Goal: Task Accomplishment & Management: Use online tool/utility

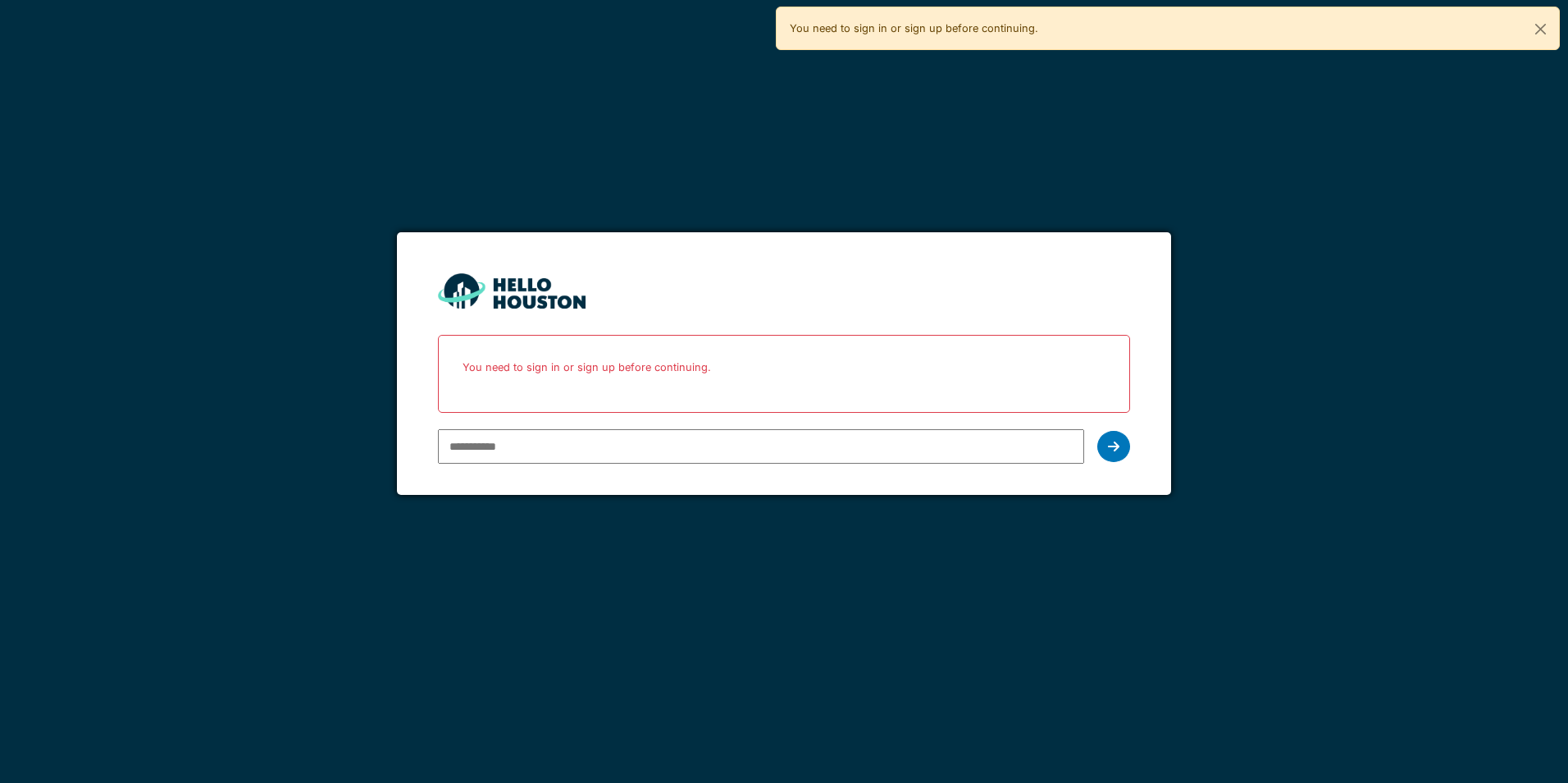
click at [485, 453] on input "email" at bounding box center [761, 446] width 646 height 35
type input "**********"
click at [1120, 447] on div at bounding box center [1113, 445] width 33 height 31
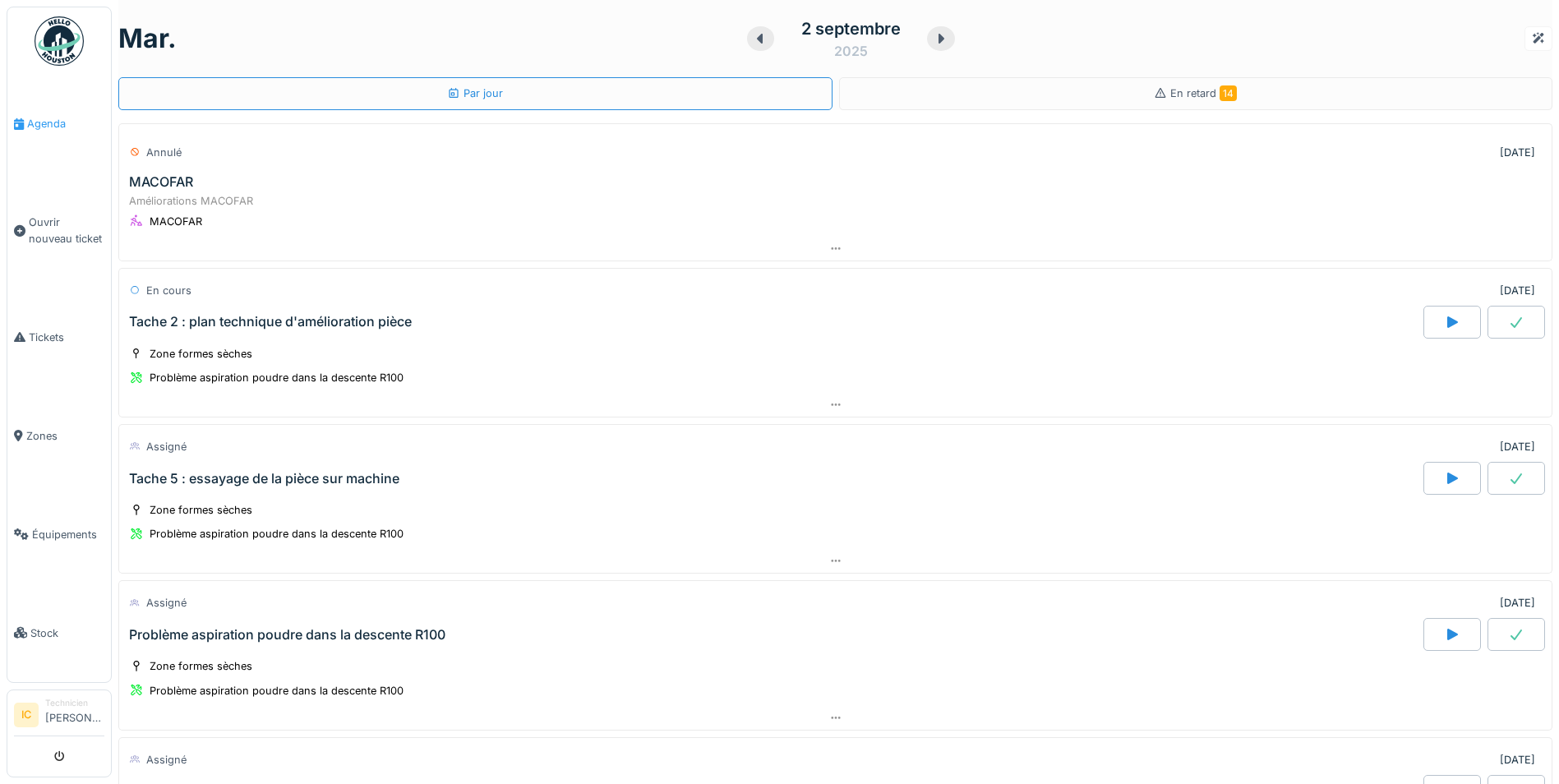
click at [43, 121] on span "Agenda" at bounding box center [65, 124] width 77 height 16
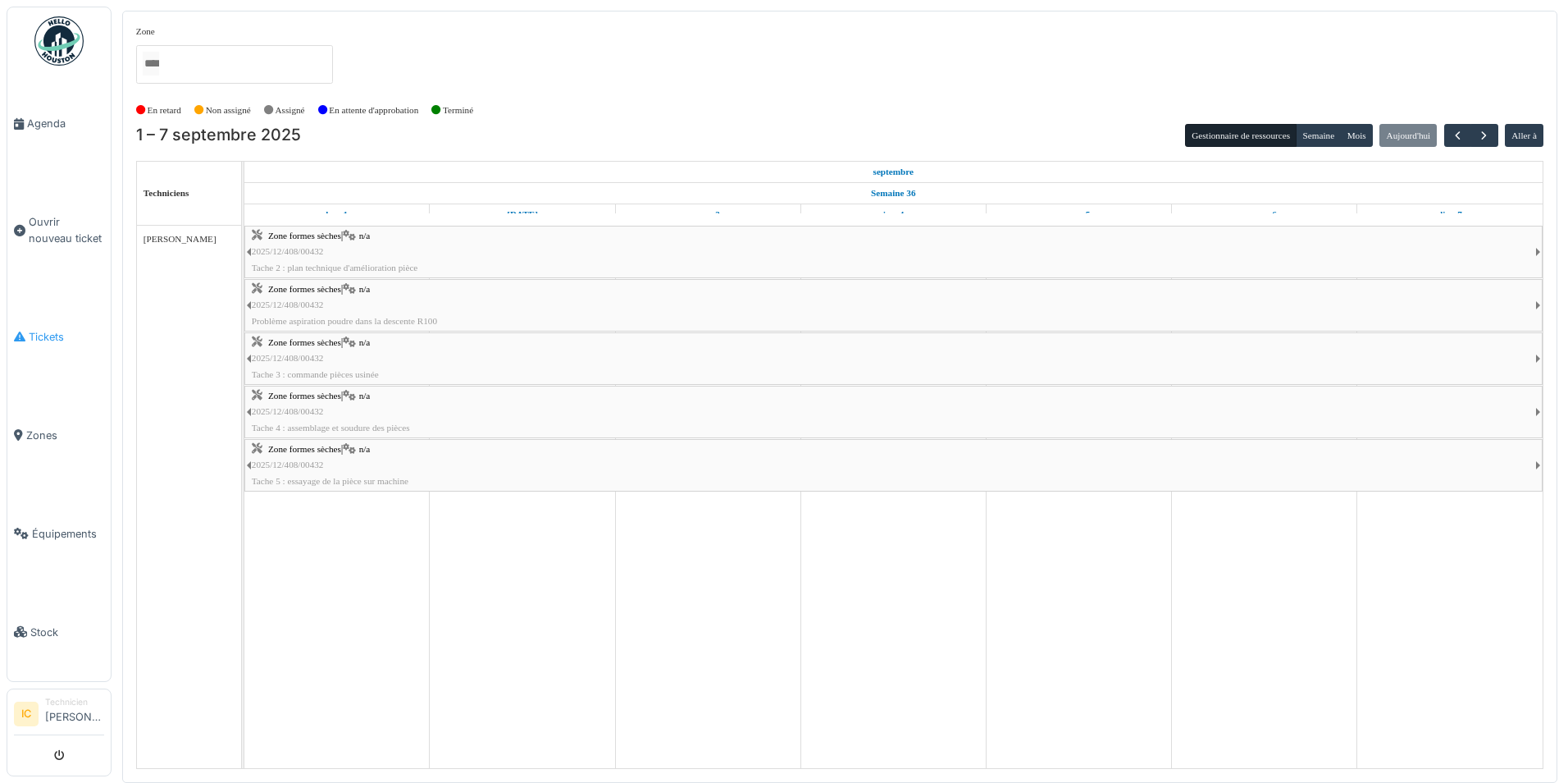
click at [47, 329] on span "Tickets" at bounding box center [67, 337] width 76 height 16
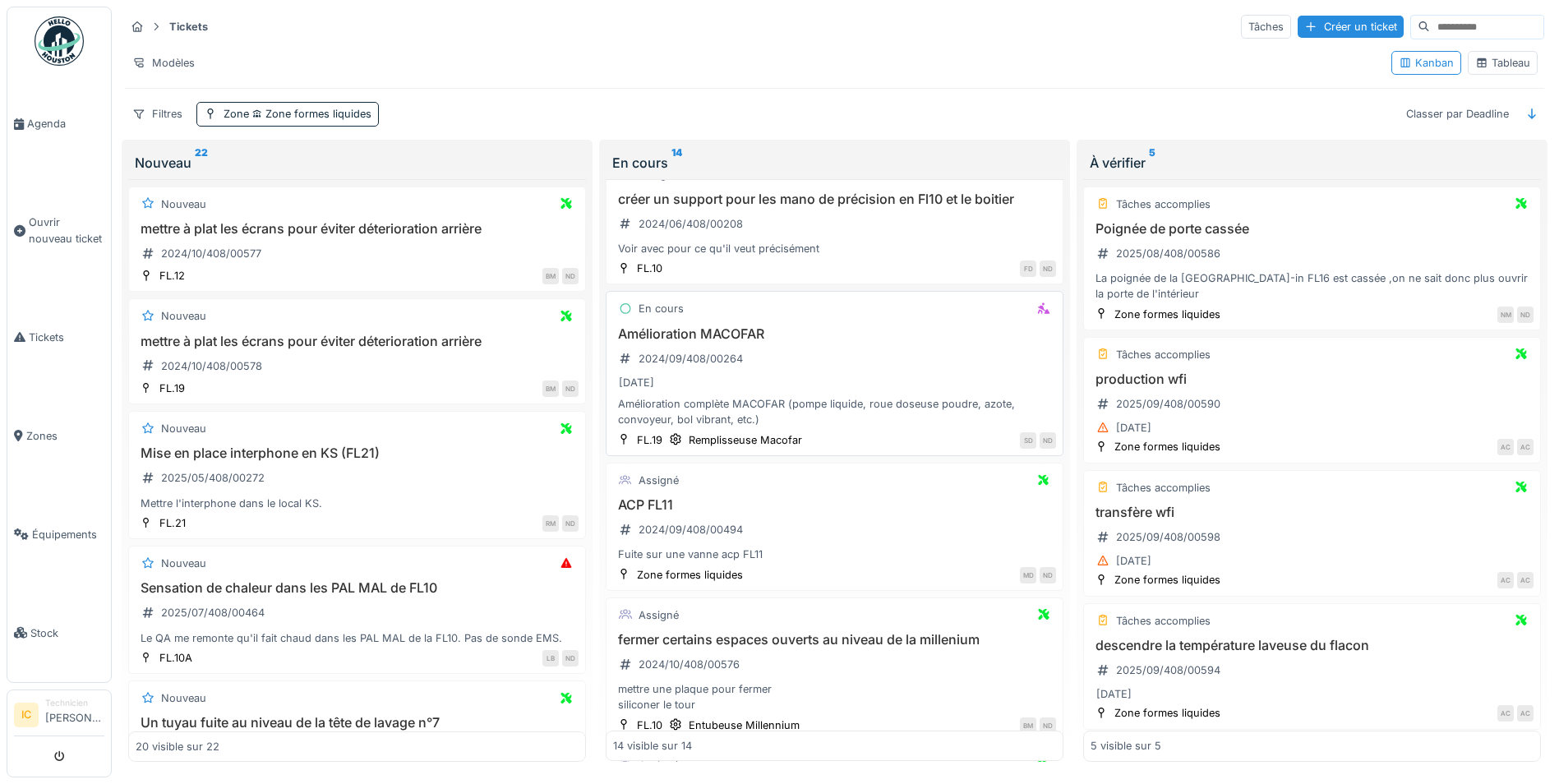
click at [672, 343] on div "Amélioration MACOFAR 2024/09/408/00264 31/12/2025 Amélioration complète MACOFAR…" at bounding box center [834, 377] width 443 height 102
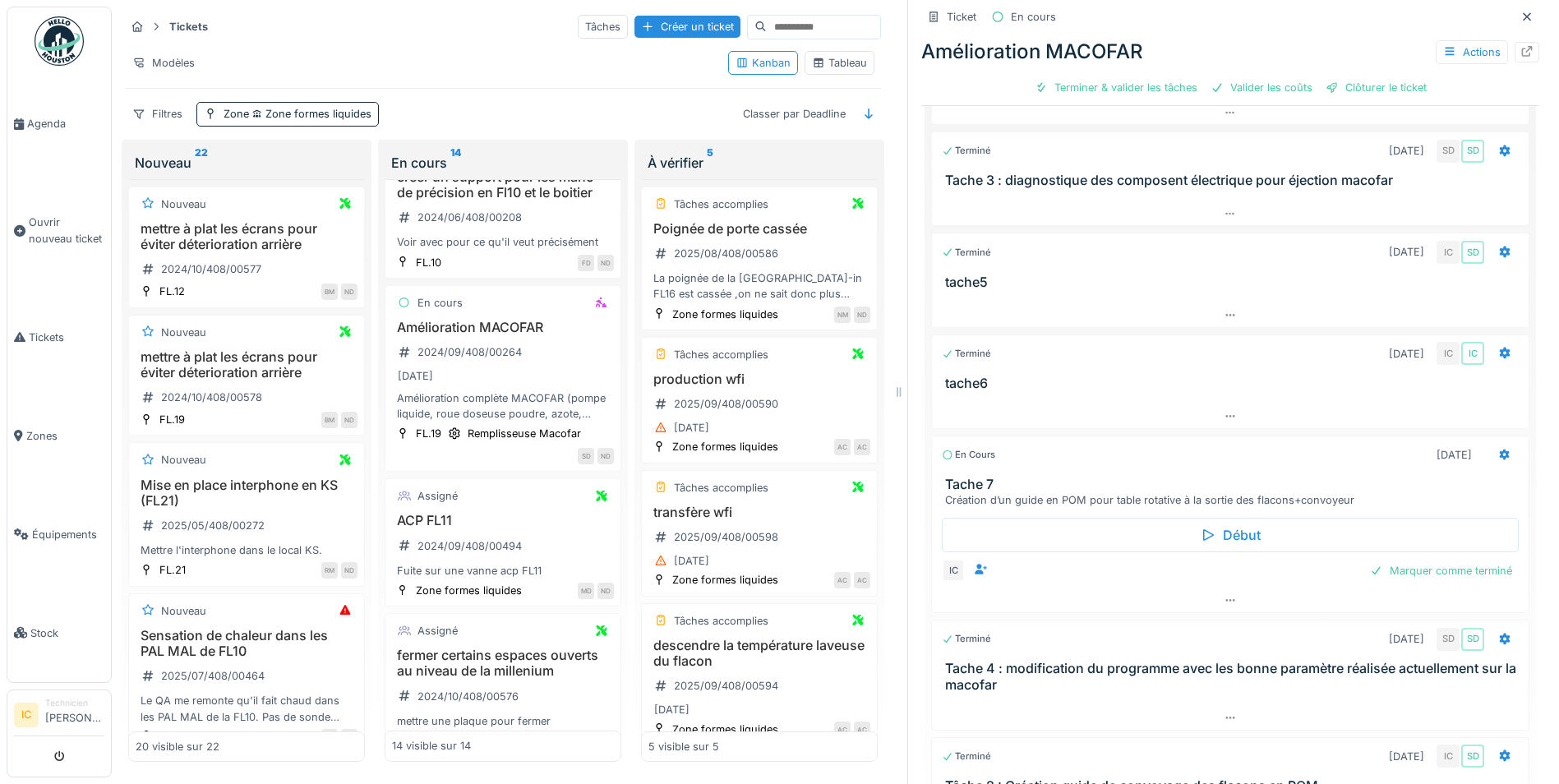
scroll to position [493, 0]
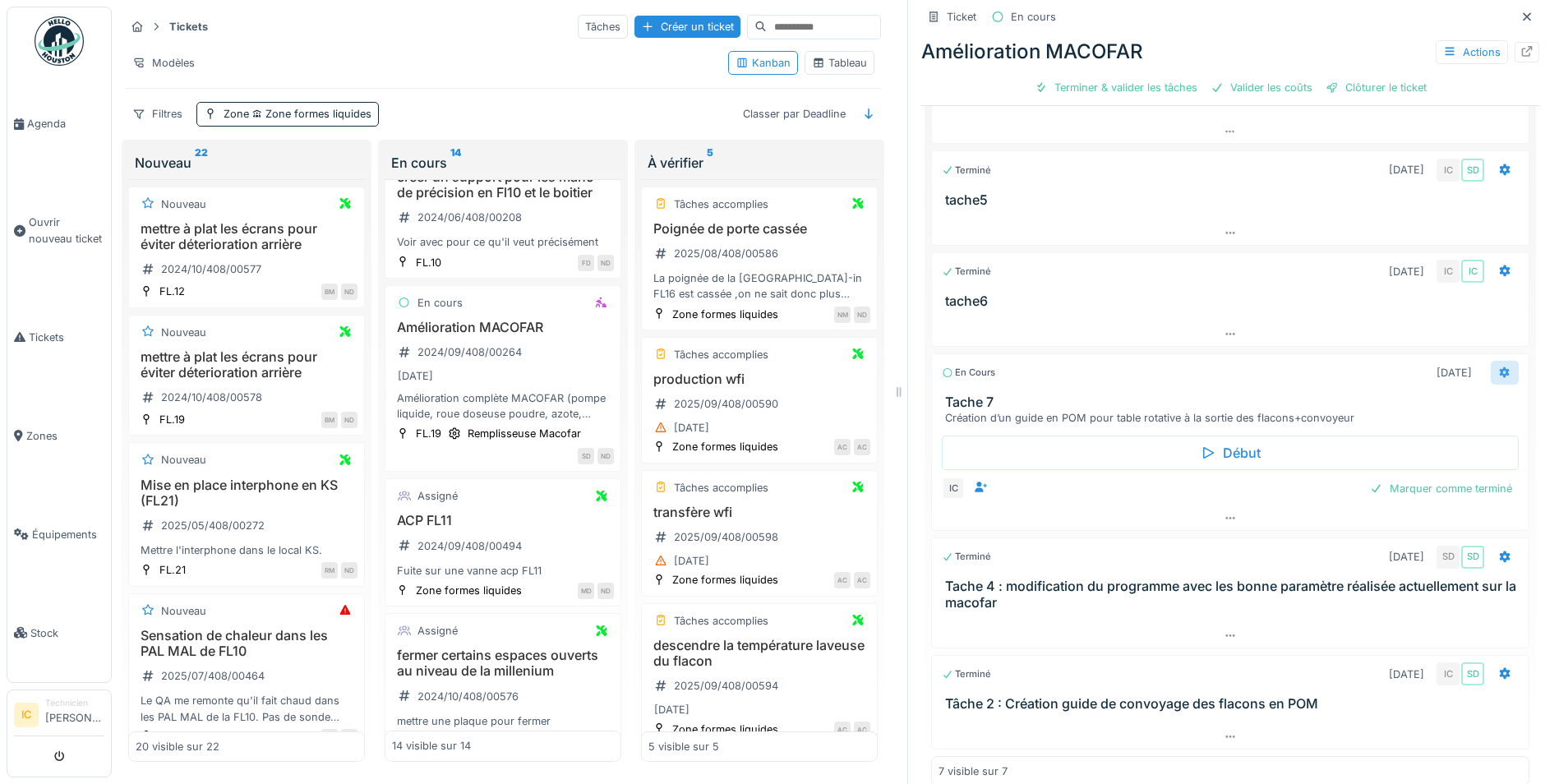
click at [1498, 368] on div at bounding box center [1504, 373] width 13 height 16
click at [1015, 416] on div "Création d’un guide en POM pour table rotative à la sortie des flacons+convoyeur" at bounding box center [1233, 418] width 577 height 16
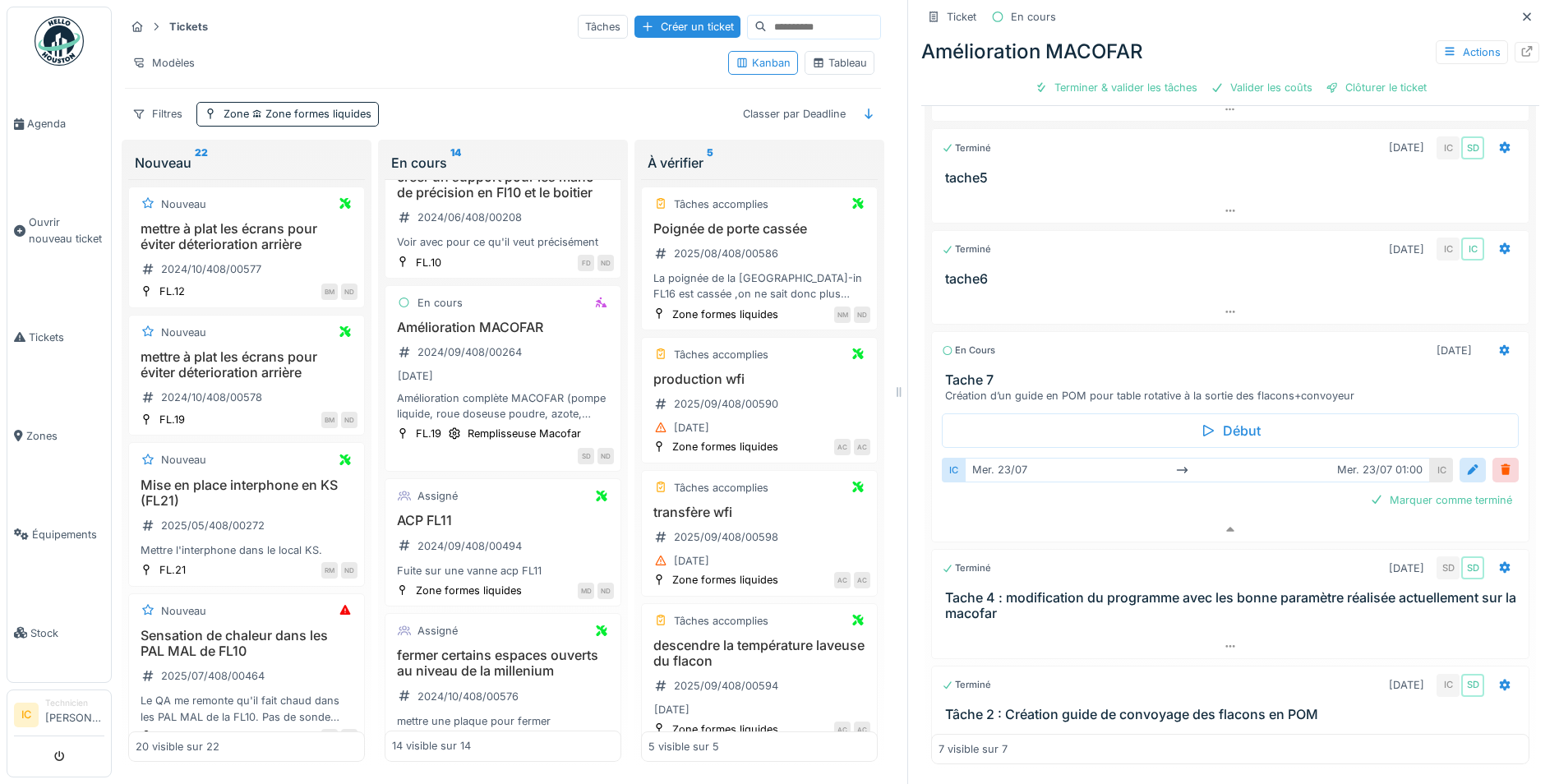
click at [965, 372] on h3 "Tache 7" at bounding box center [1233, 380] width 577 height 16
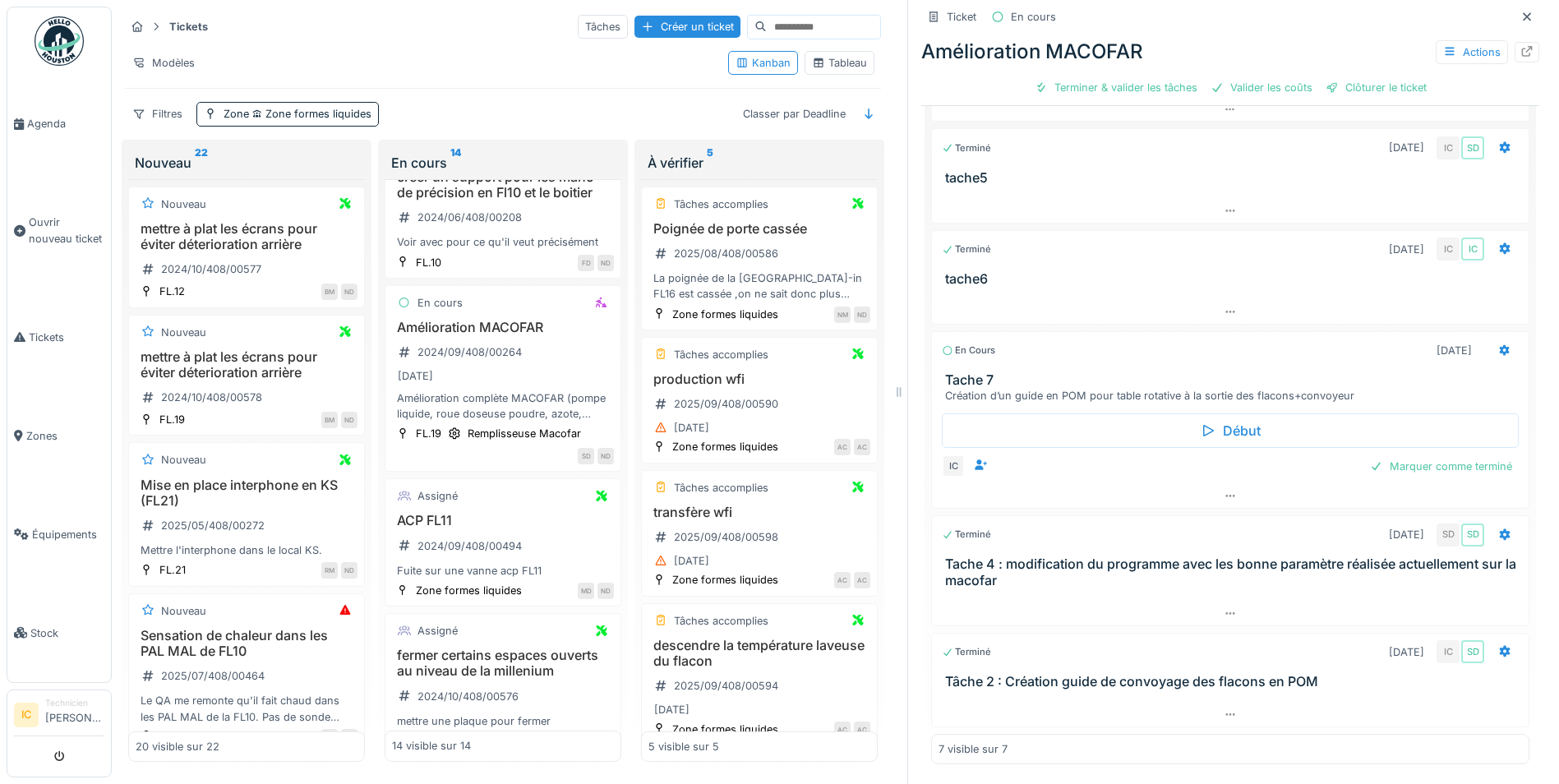
click at [1139, 388] on div "Création d’un guide en POM pour table rotative à la sortie des flacons+convoyeur" at bounding box center [1233, 396] width 577 height 16
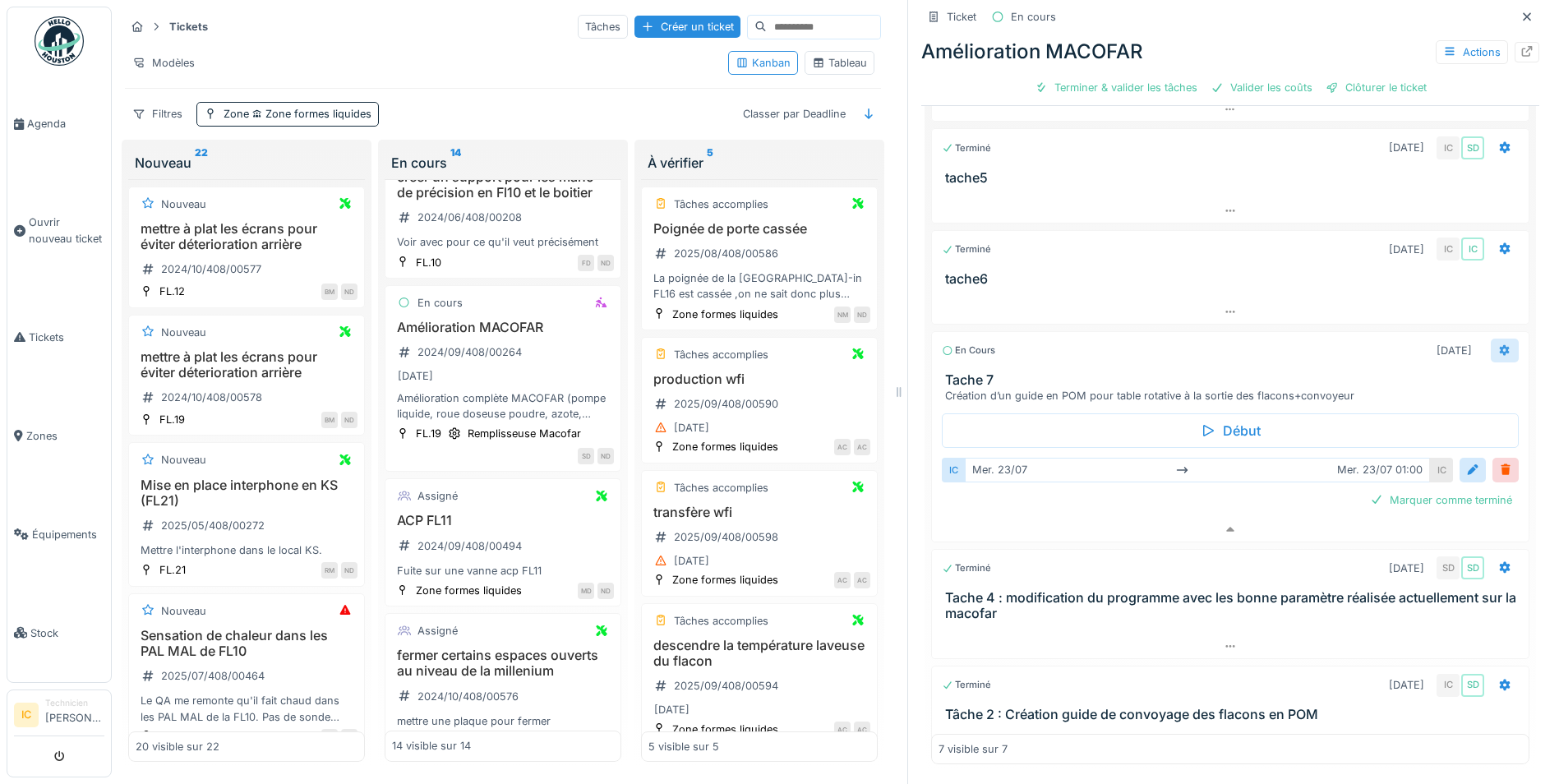
click at [1500, 344] on icon at bounding box center [1505, 350] width 11 height 12
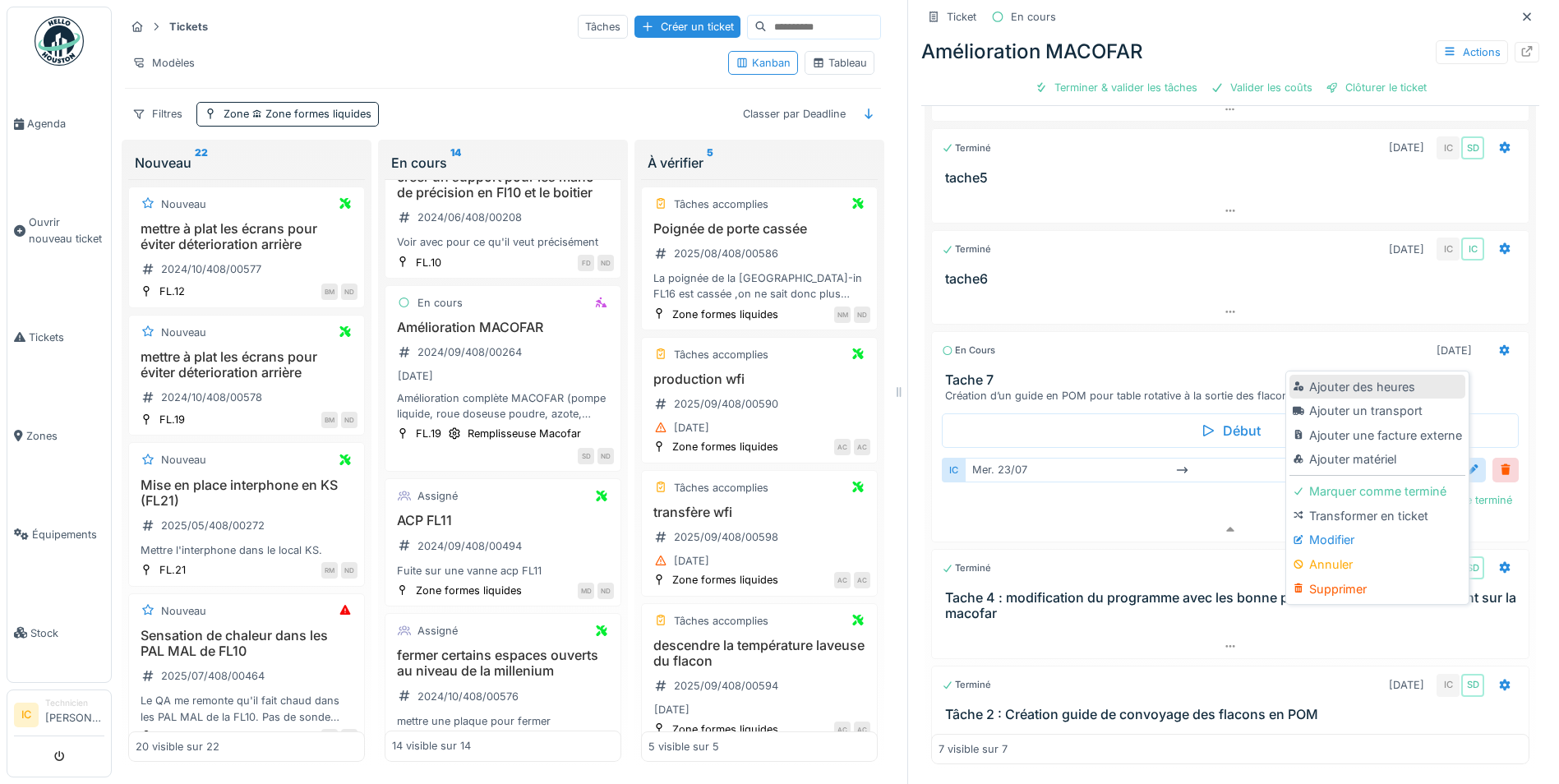
click at [1329, 378] on div "Ajouter des heures" at bounding box center [1376, 387] width 175 height 25
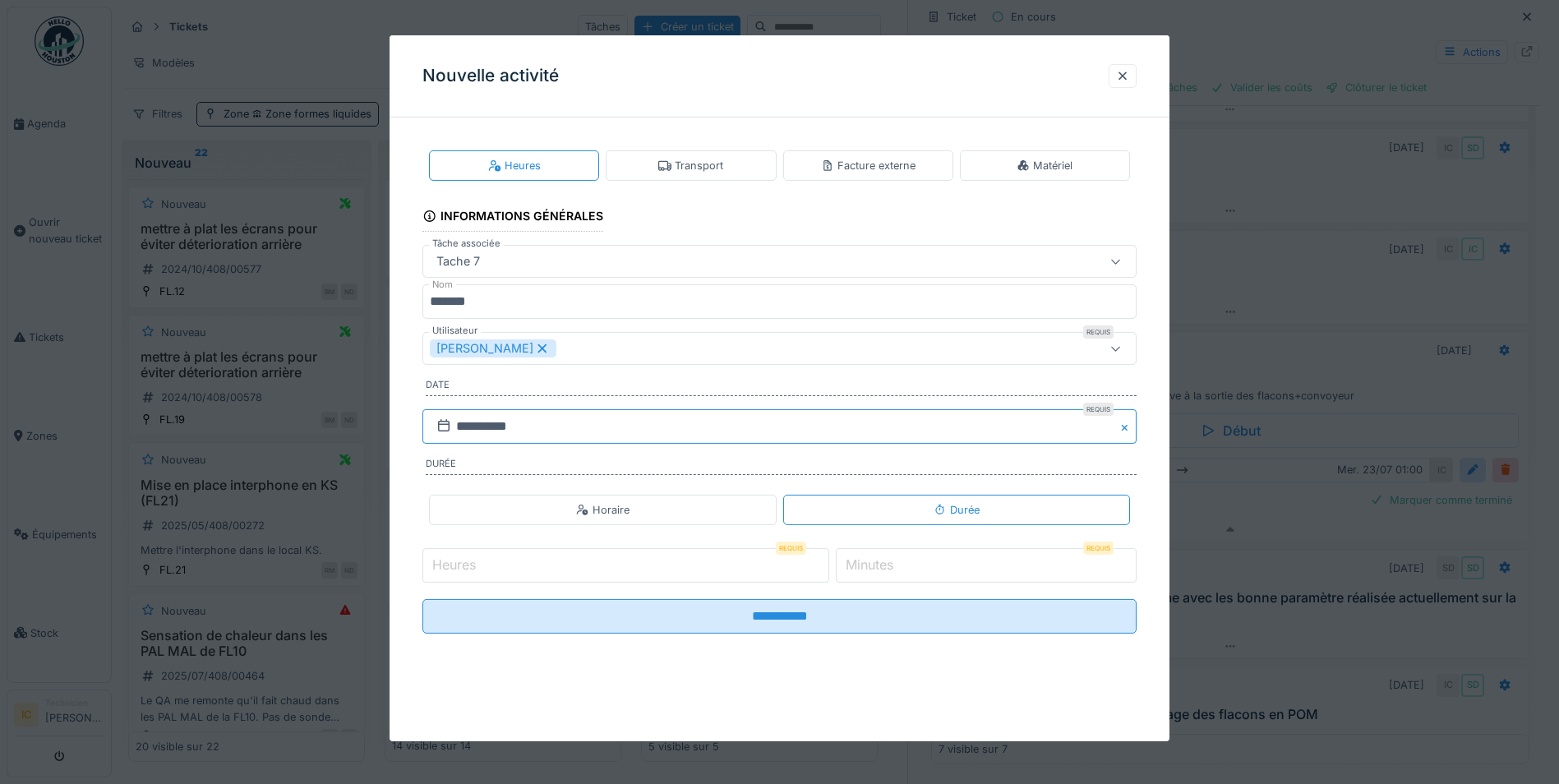
click at [471, 424] on input "**********" at bounding box center [779, 426] width 714 height 35
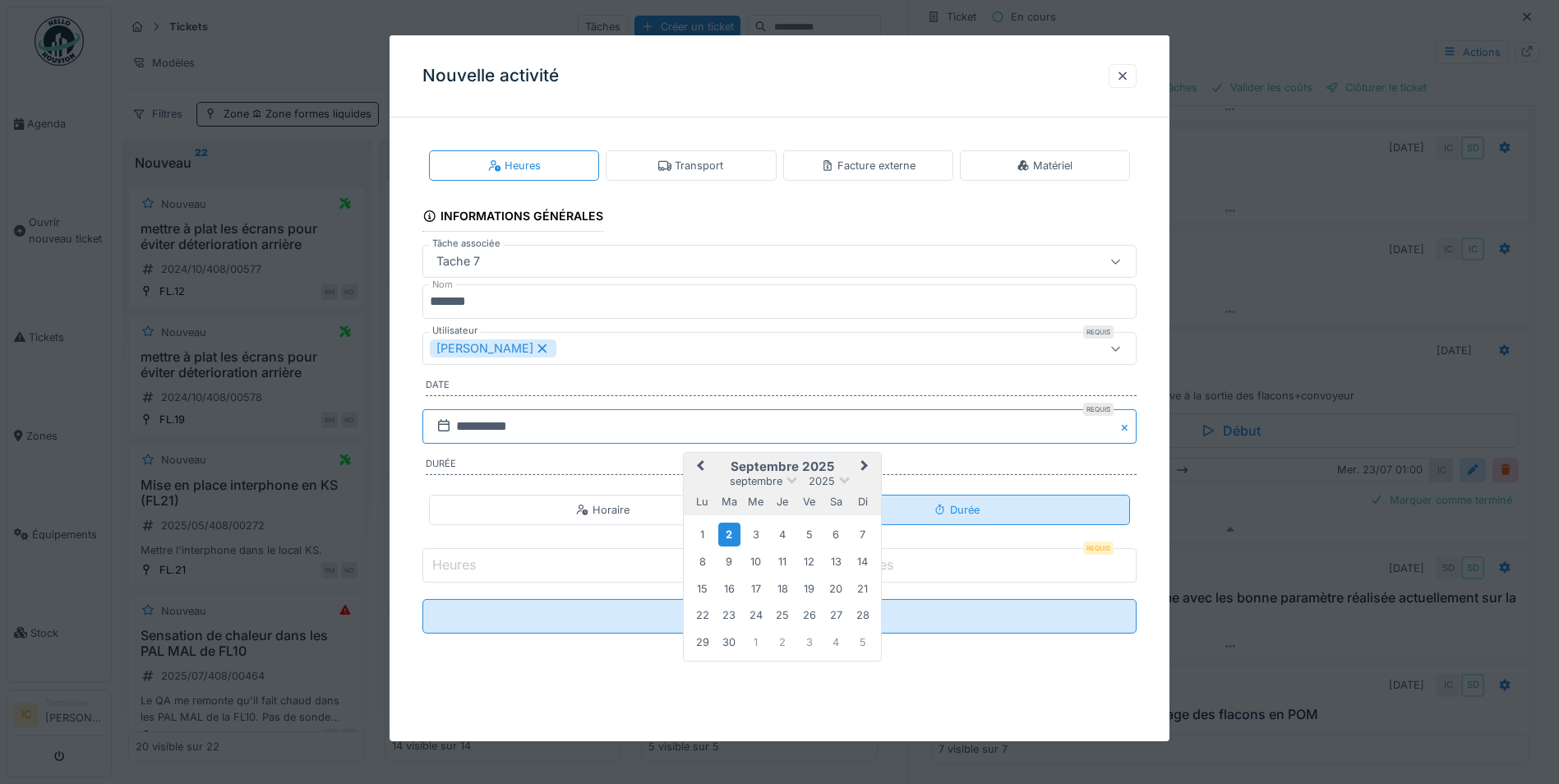
type input "**********"
click at [917, 513] on div "Durée" at bounding box center [956, 510] width 347 height 30
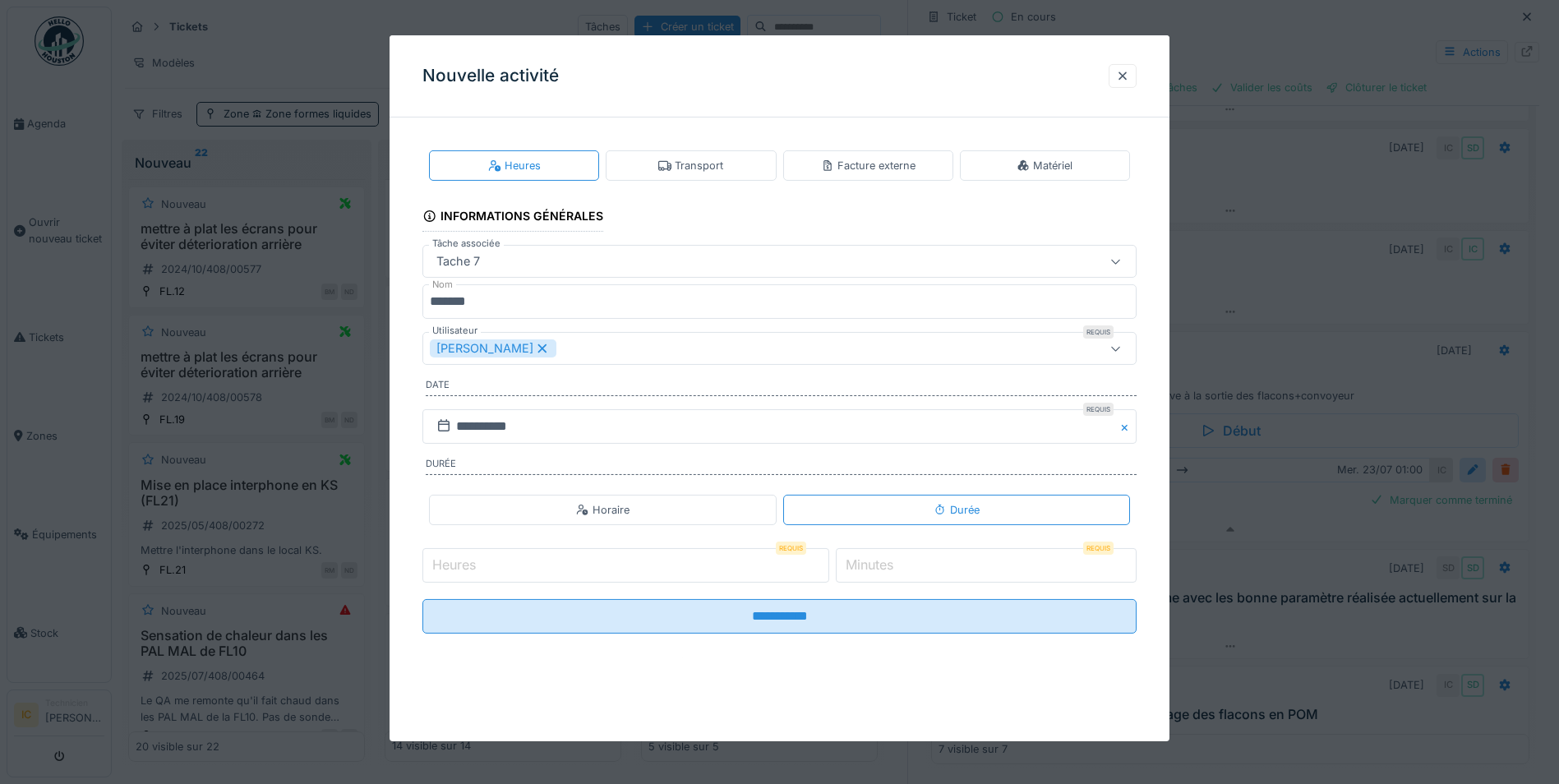
click at [734, 570] on input "Heures" at bounding box center [625, 565] width 407 height 35
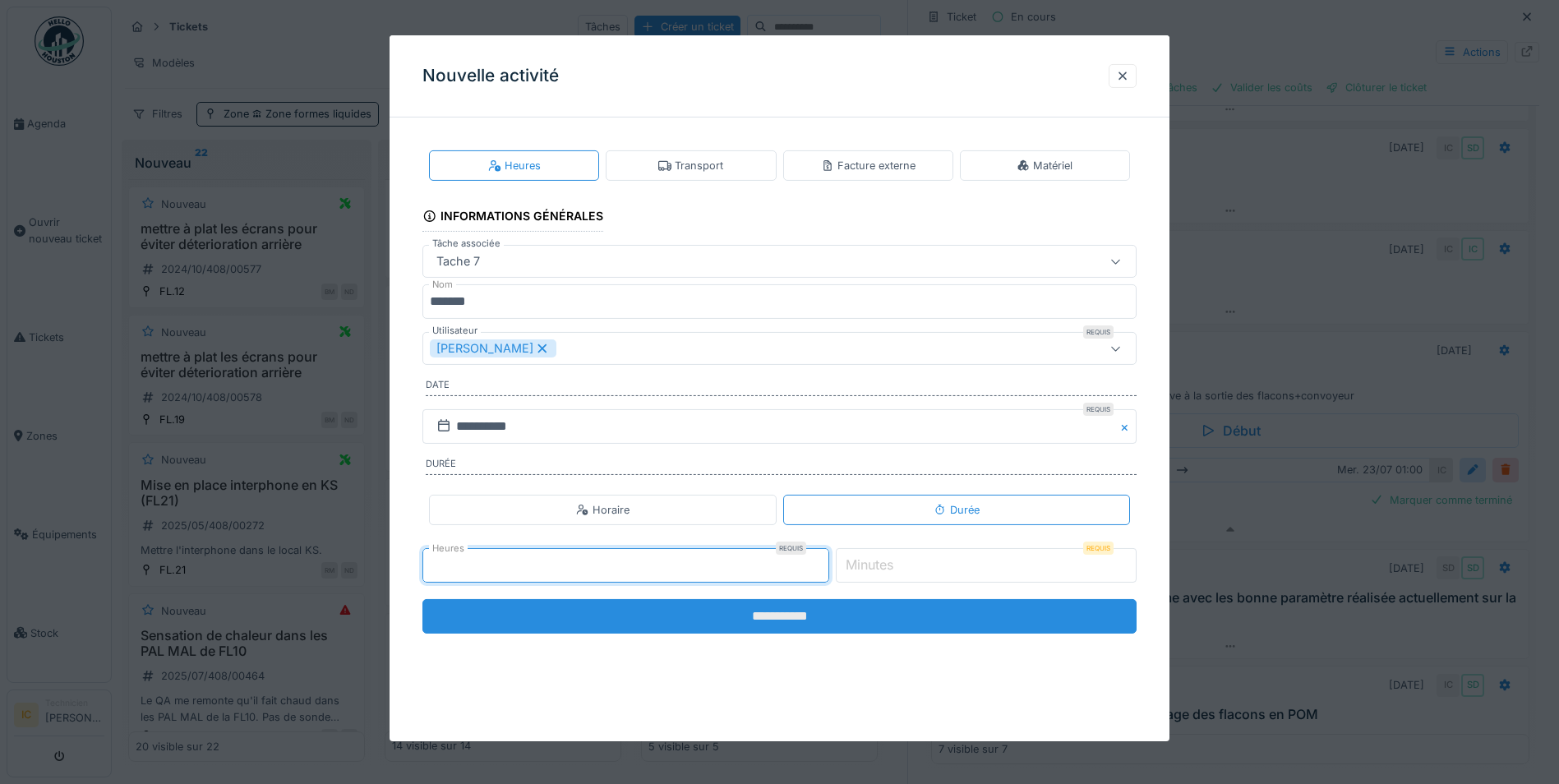
type input "*"
click at [788, 615] on input "**********" at bounding box center [779, 616] width 714 height 35
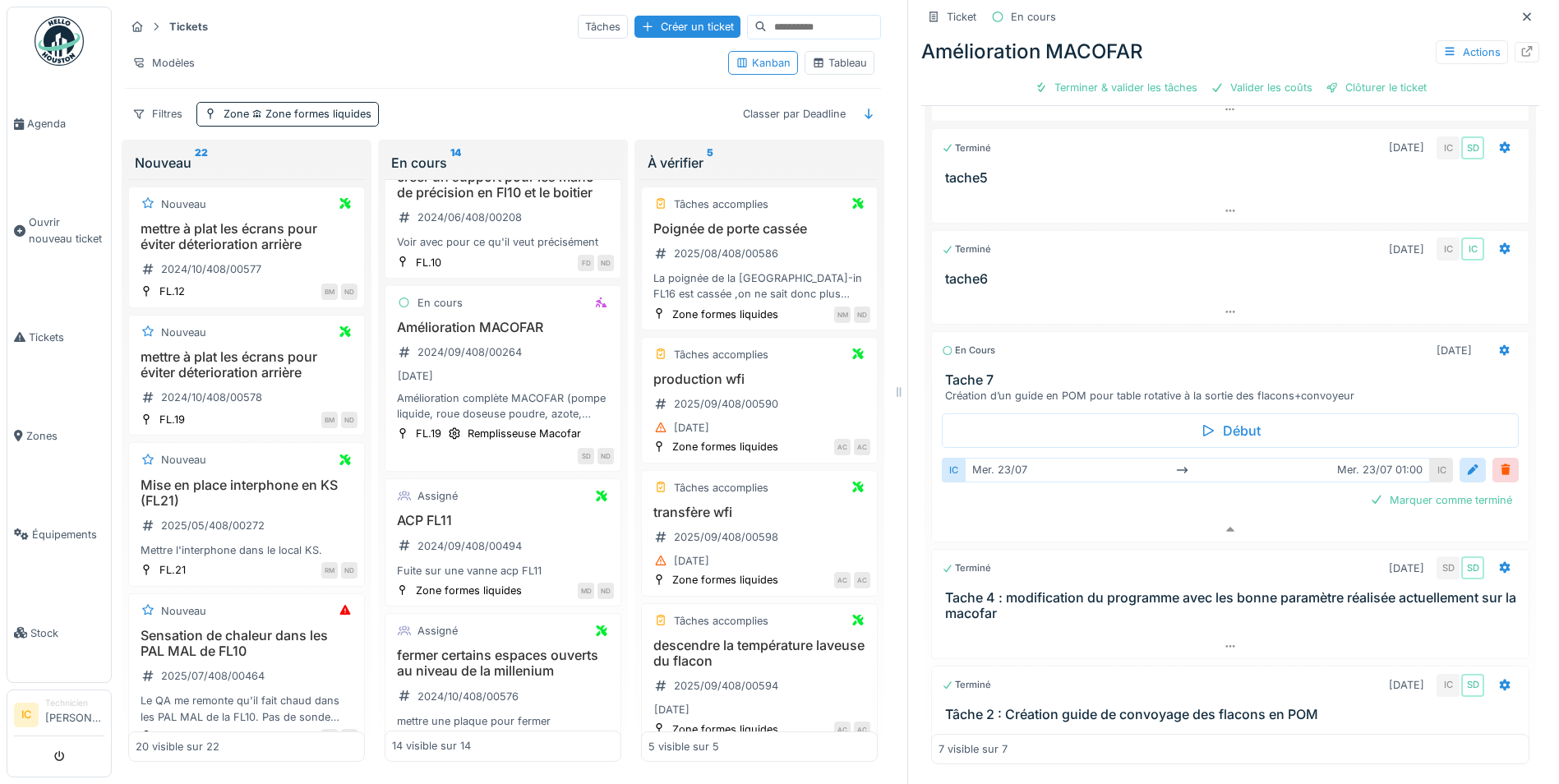
click at [961, 372] on h3 "Tache 7" at bounding box center [1233, 380] width 577 height 16
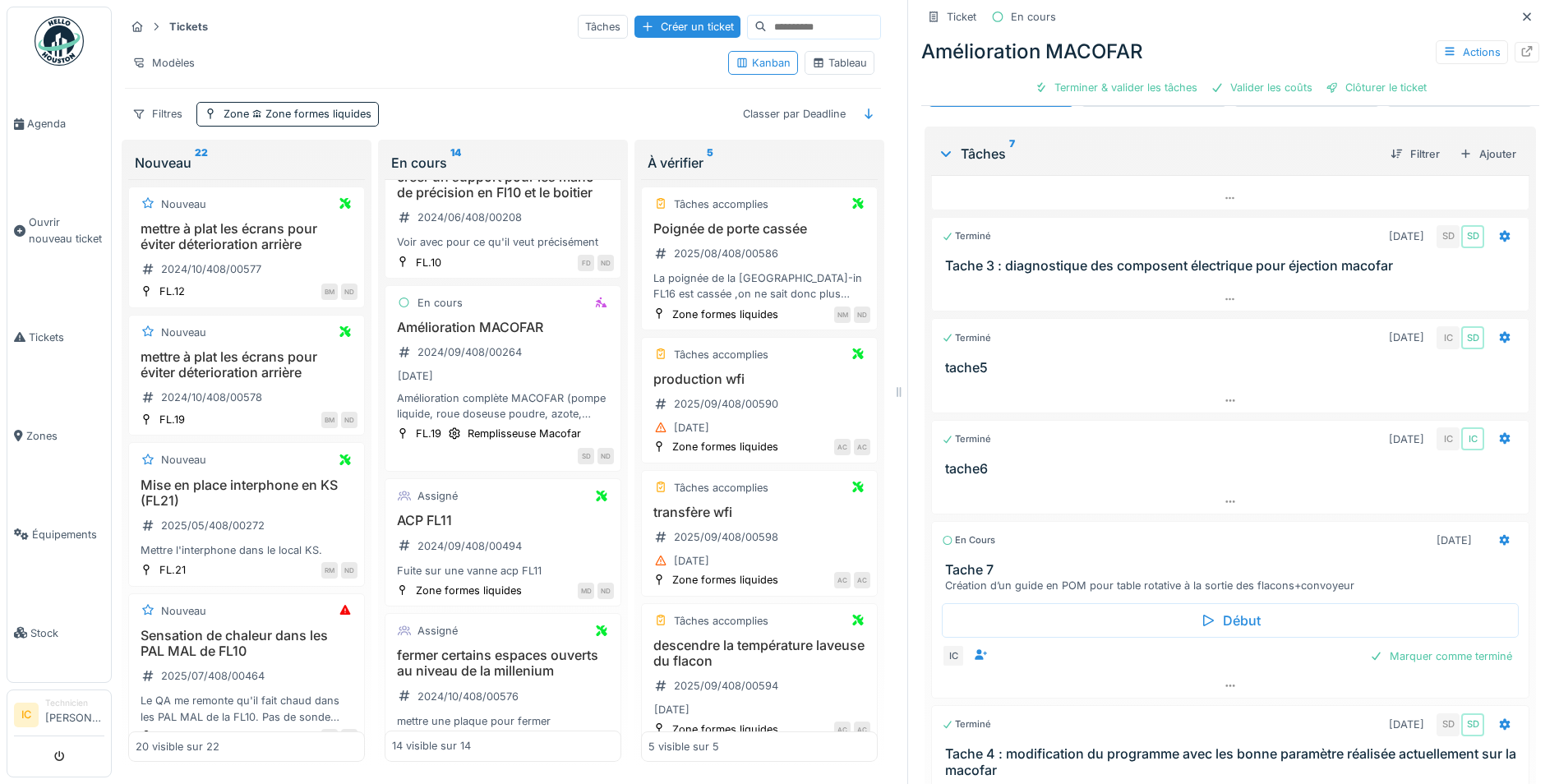
scroll to position [85, 0]
click at [1498, 532] on icon at bounding box center [1504, 537] width 13 height 11
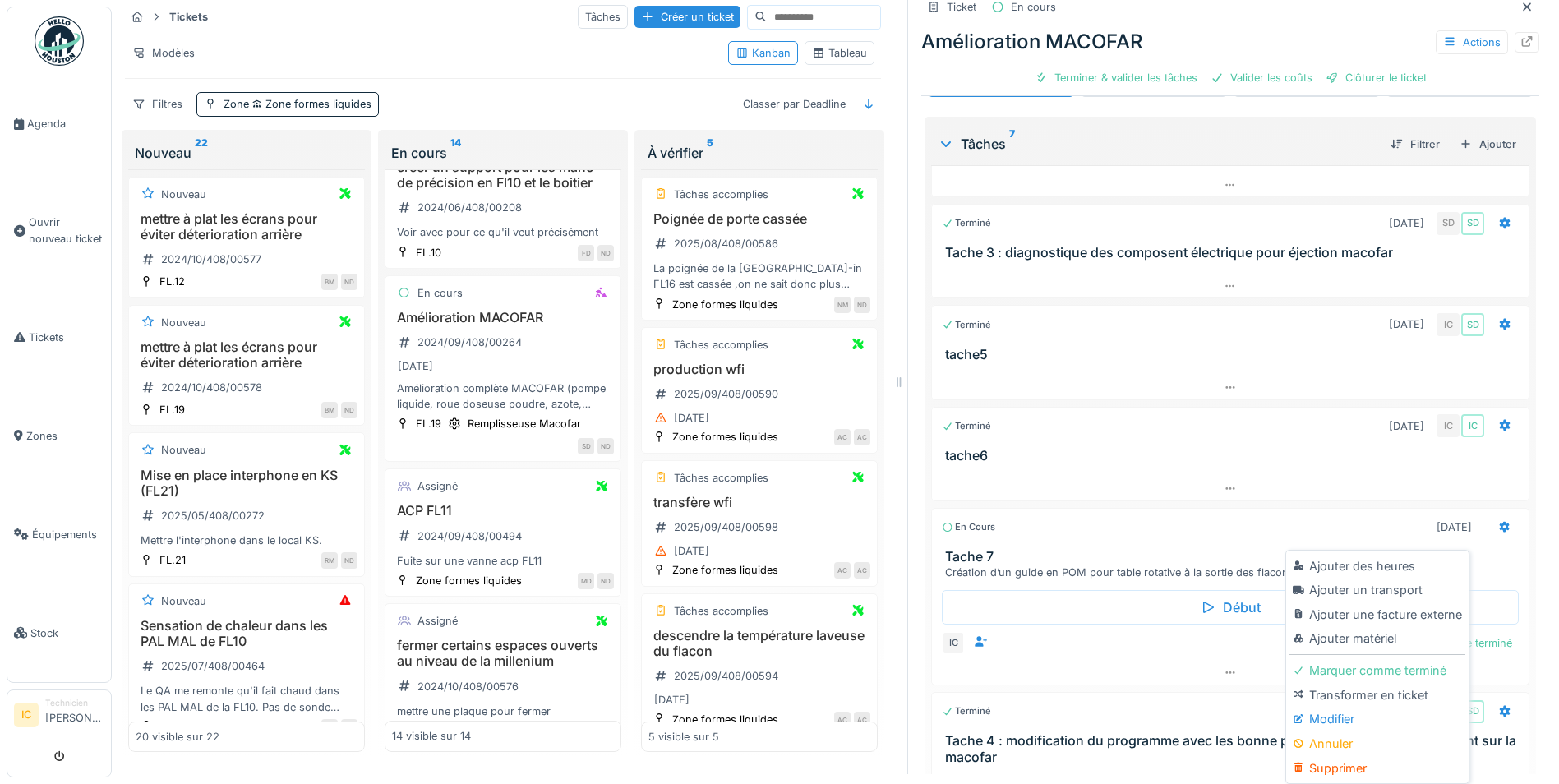
click at [1093, 560] on h3 "Tache 7" at bounding box center [1233, 557] width 577 height 16
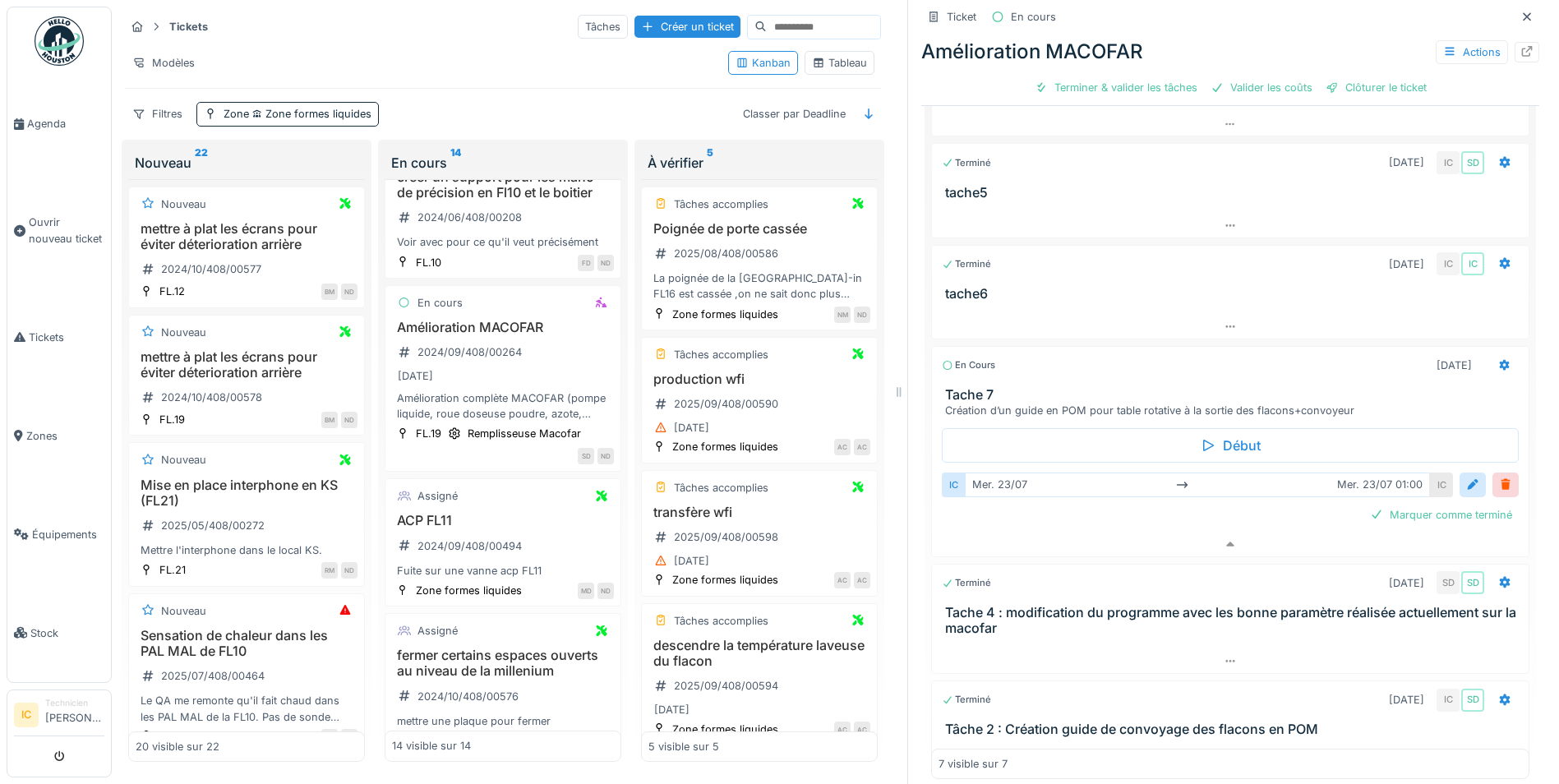
scroll to position [518, 0]
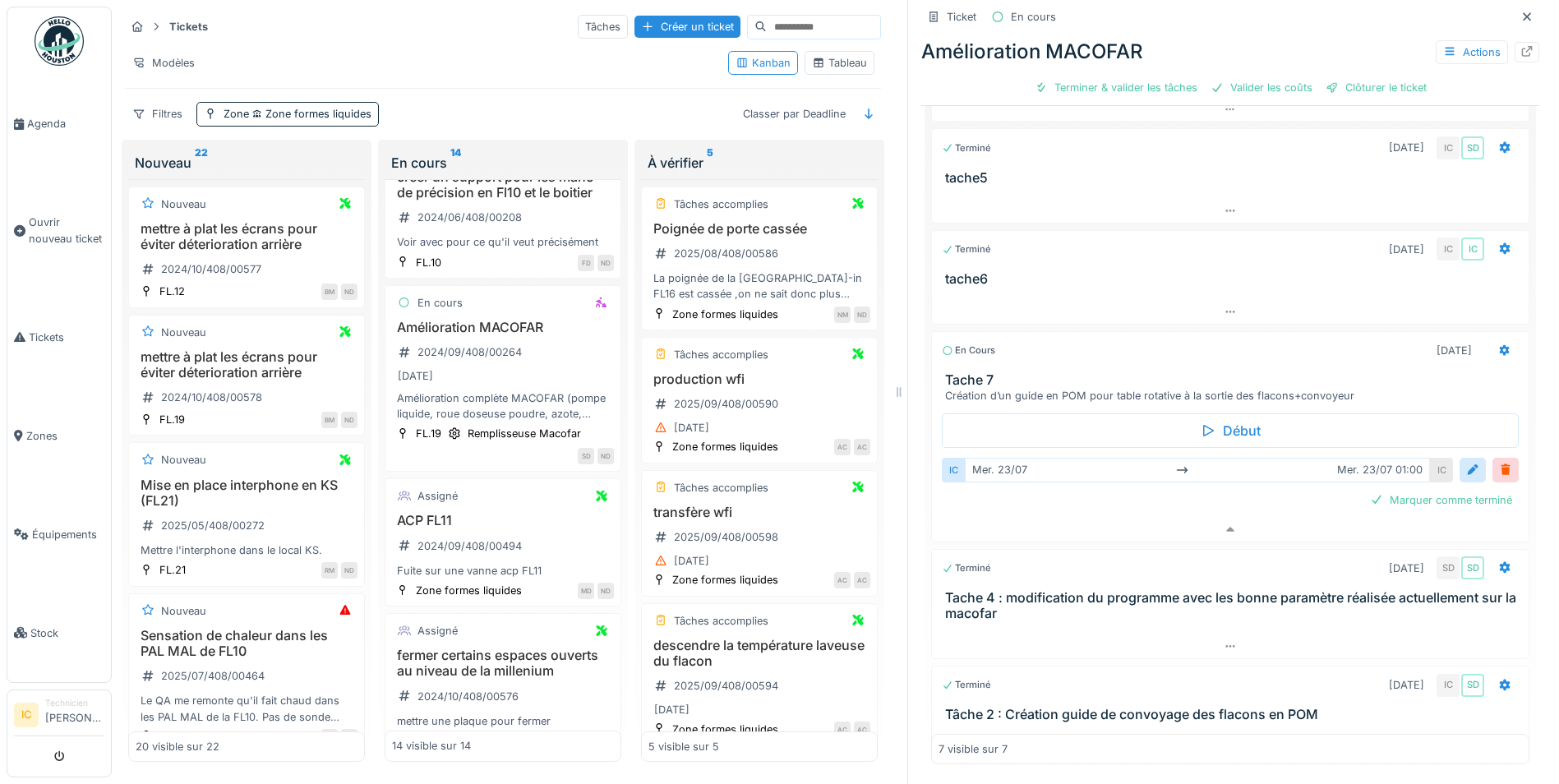
click at [964, 373] on h3 "Tache 7" at bounding box center [1233, 380] width 577 height 16
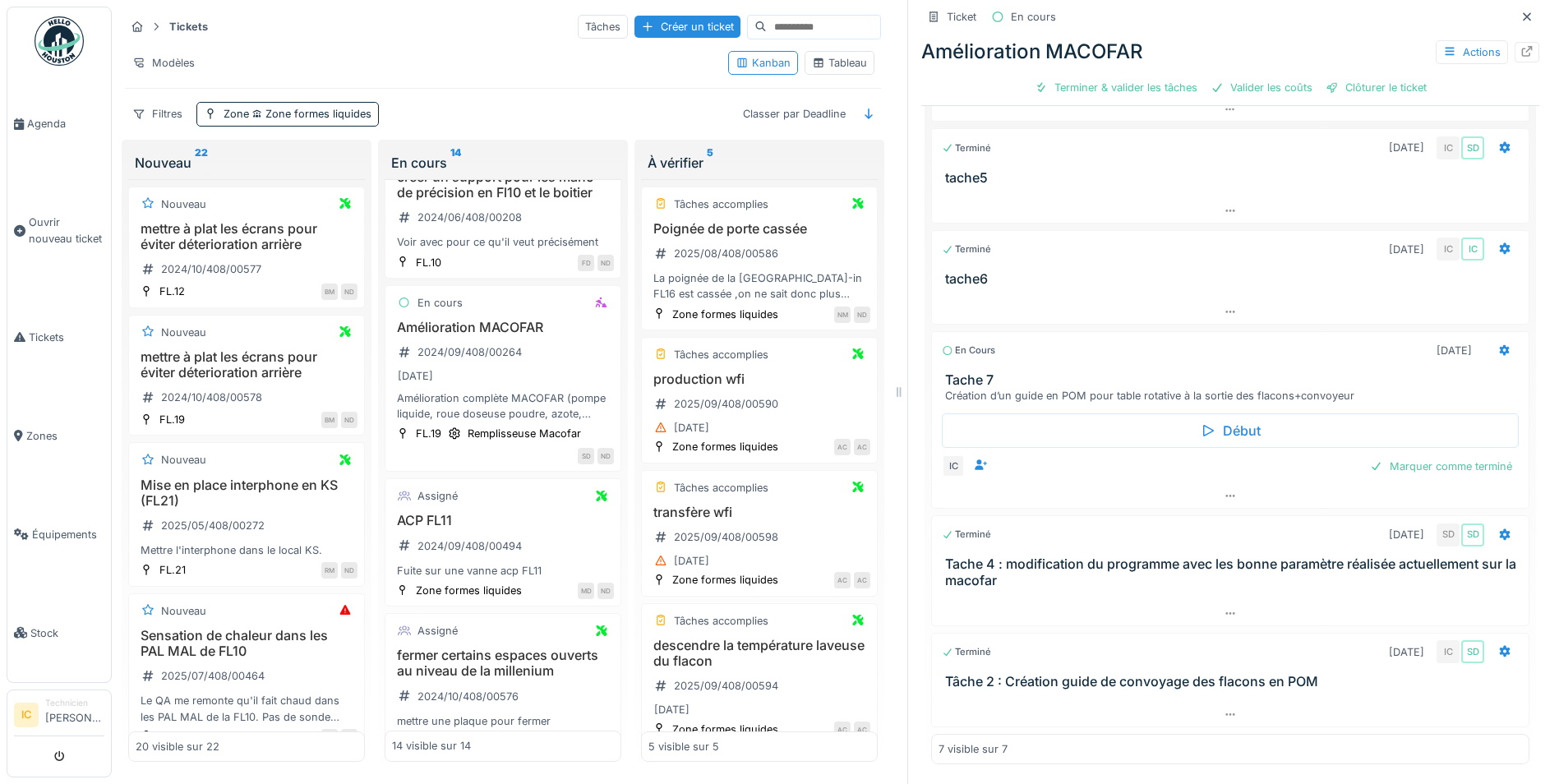
click at [996, 374] on h3 "Tache 7" at bounding box center [1233, 380] width 577 height 16
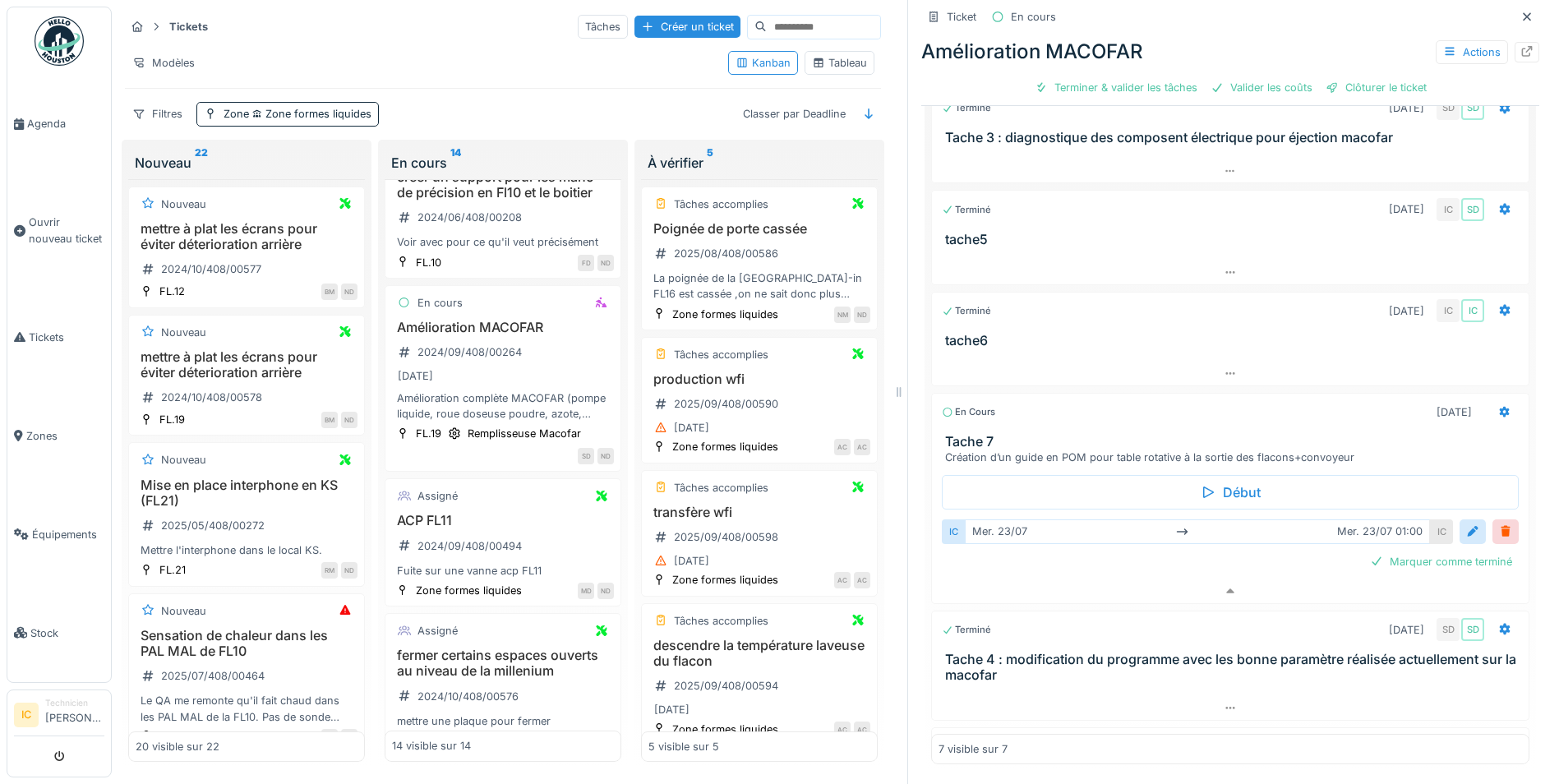
scroll to position [0, 0]
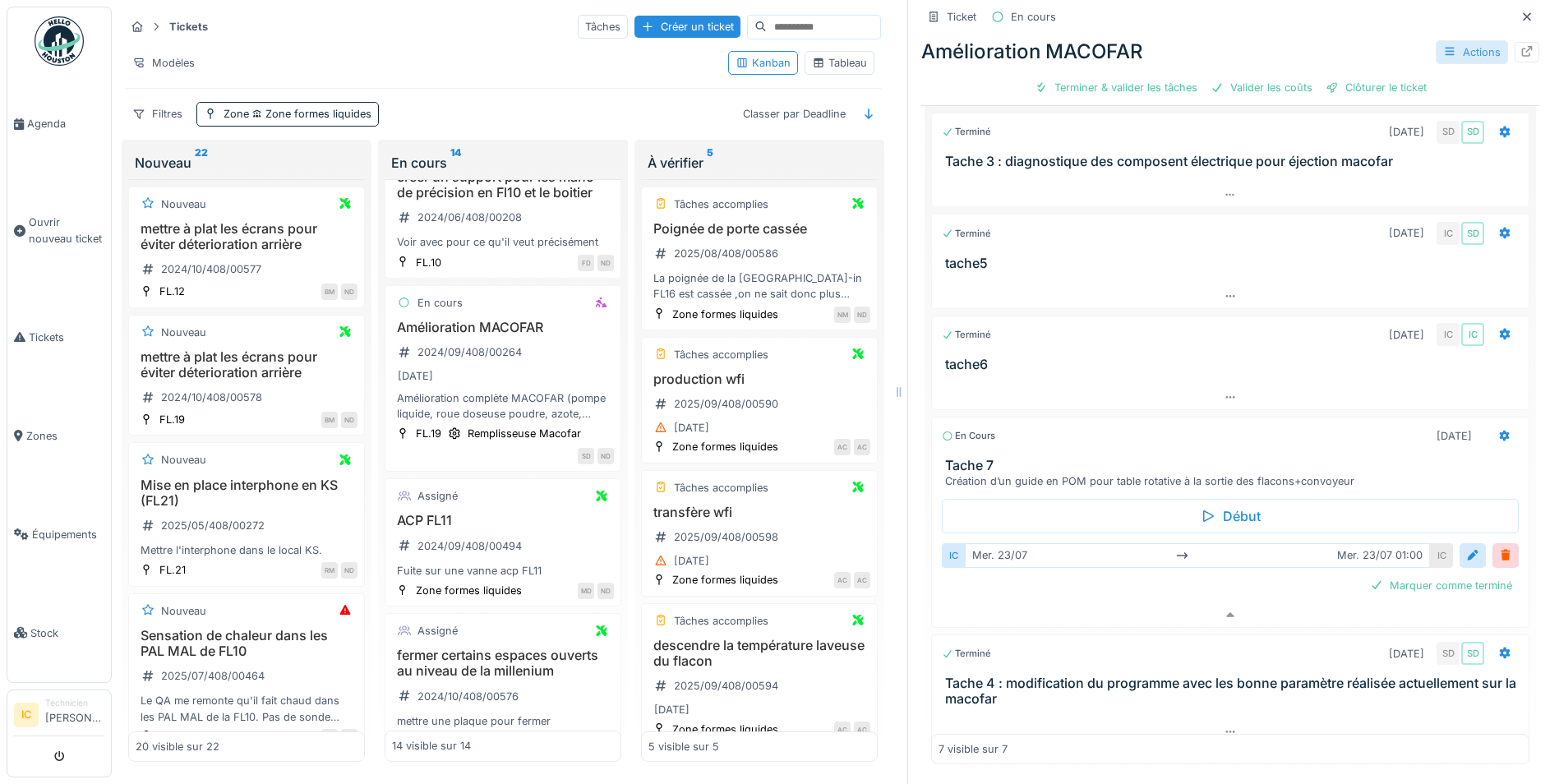
click at [1467, 43] on div "Actions" at bounding box center [1471, 52] width 72 height 24
click at [1522, 46] on icon at bounding box center [1527, 51] width 11 height 11
click at [53, 124] on span "Agenda" at bounding box center [65, 124] width 77 height 16
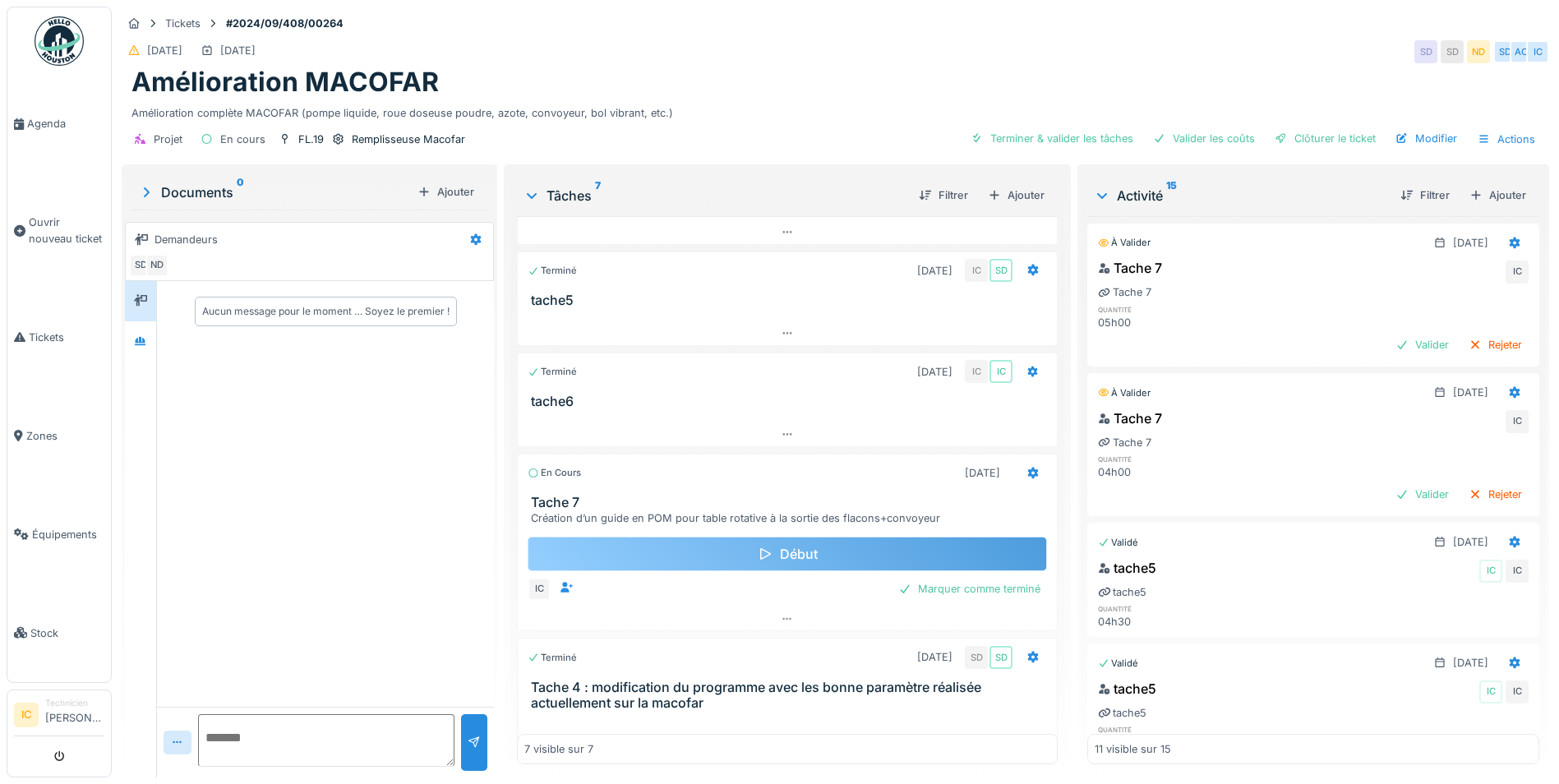
scroll to position [313, 0]
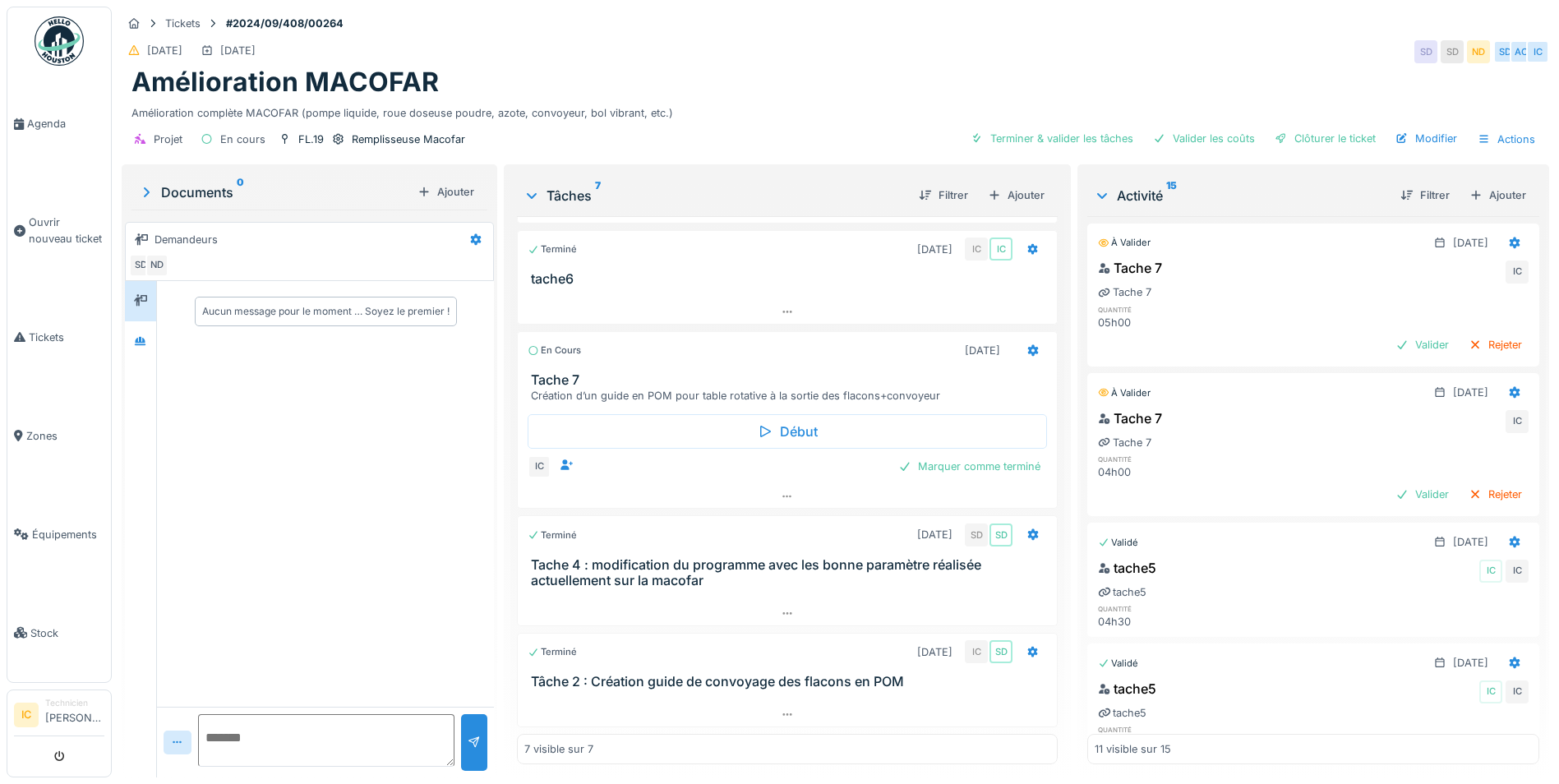
click at [555, 374] on h3 "Tache 7" at bounding box center [790, 380] width 519 height 16
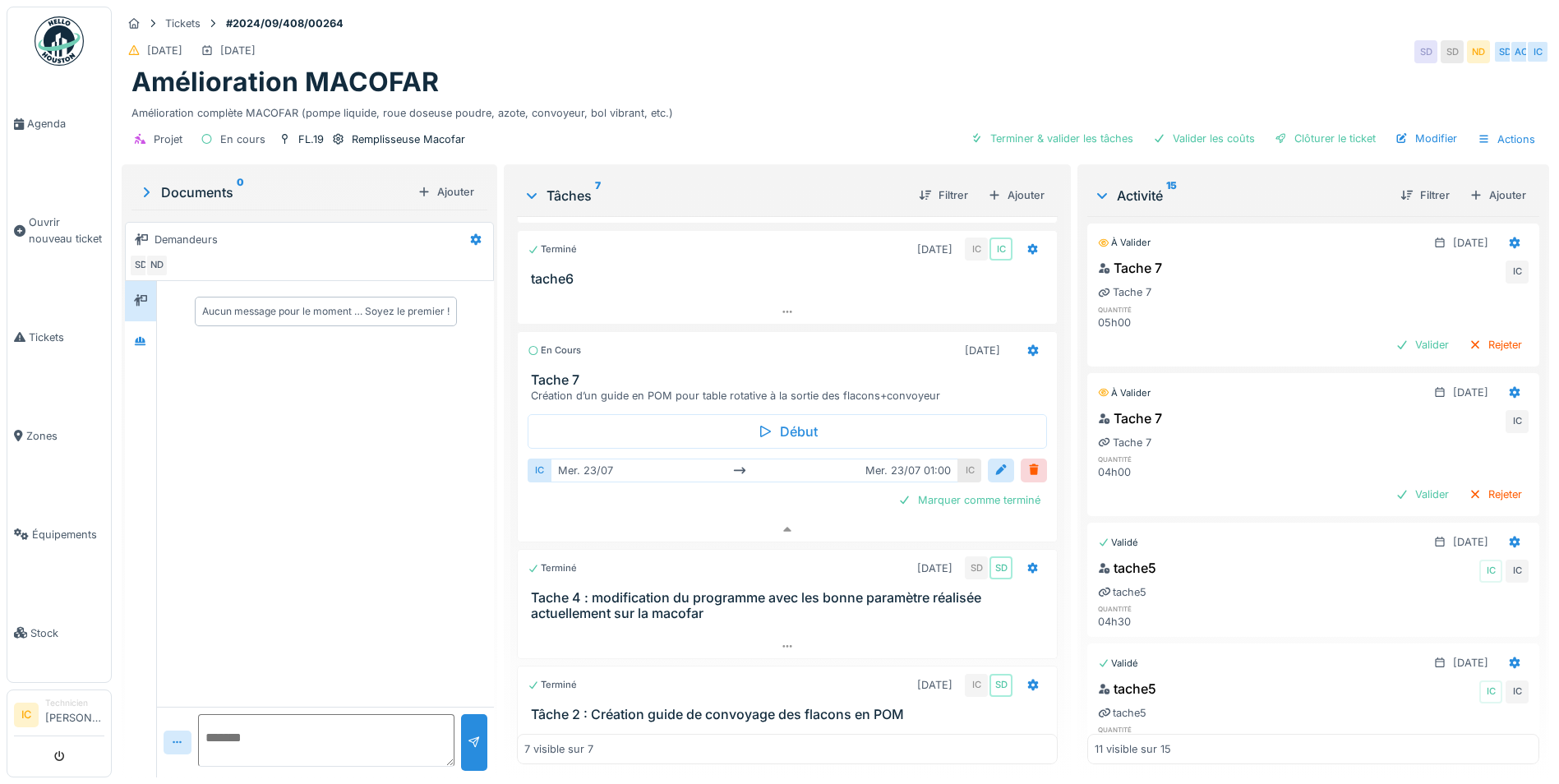
scroll to position [0, 0]
click at [1401, 497] on div "Valider" at bounding box center [1422, 494] width 67 height 22
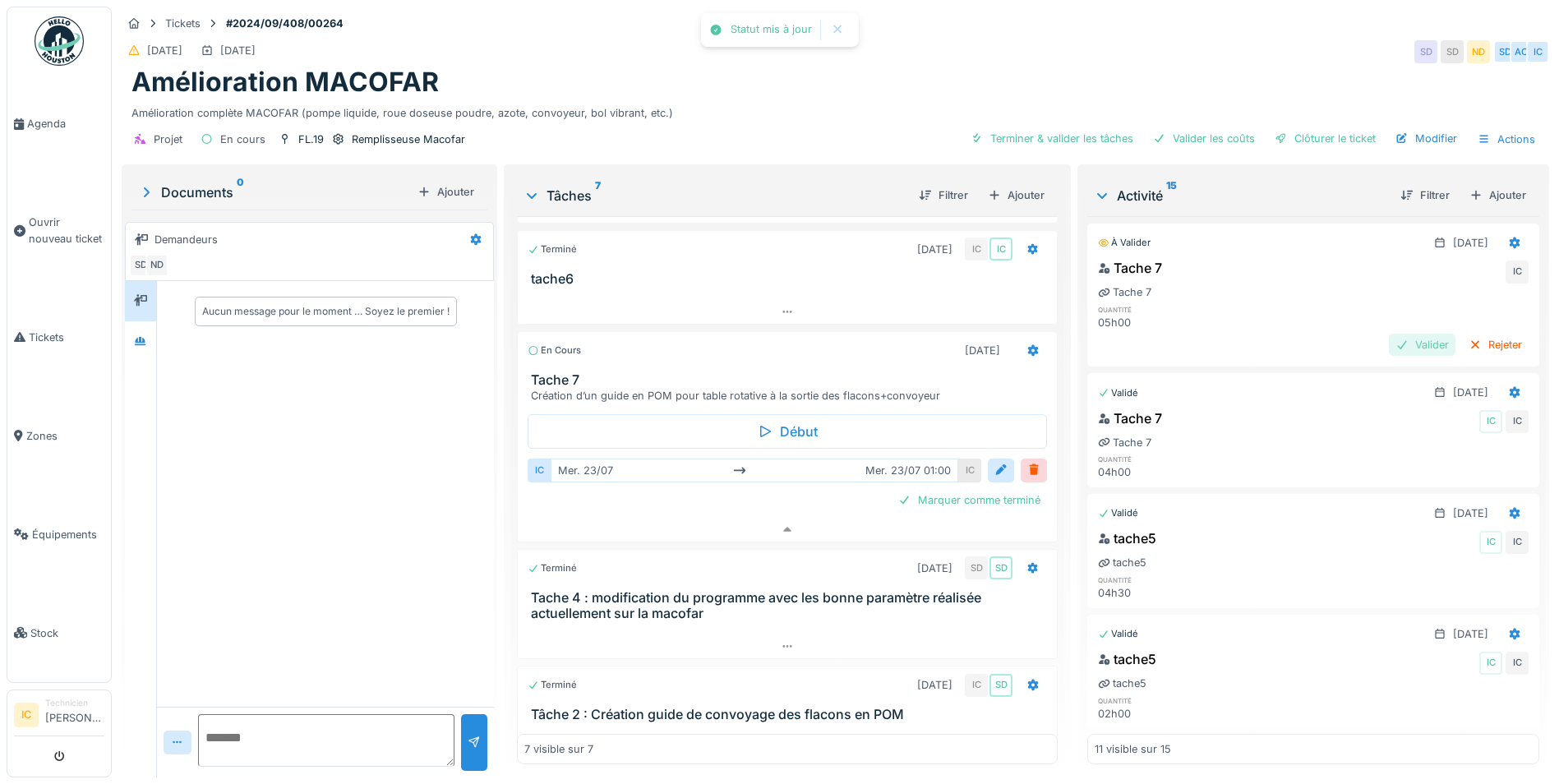
click at [1389, 344] on div "Valider" at bounding box center [1422, 345] width 67 height 22
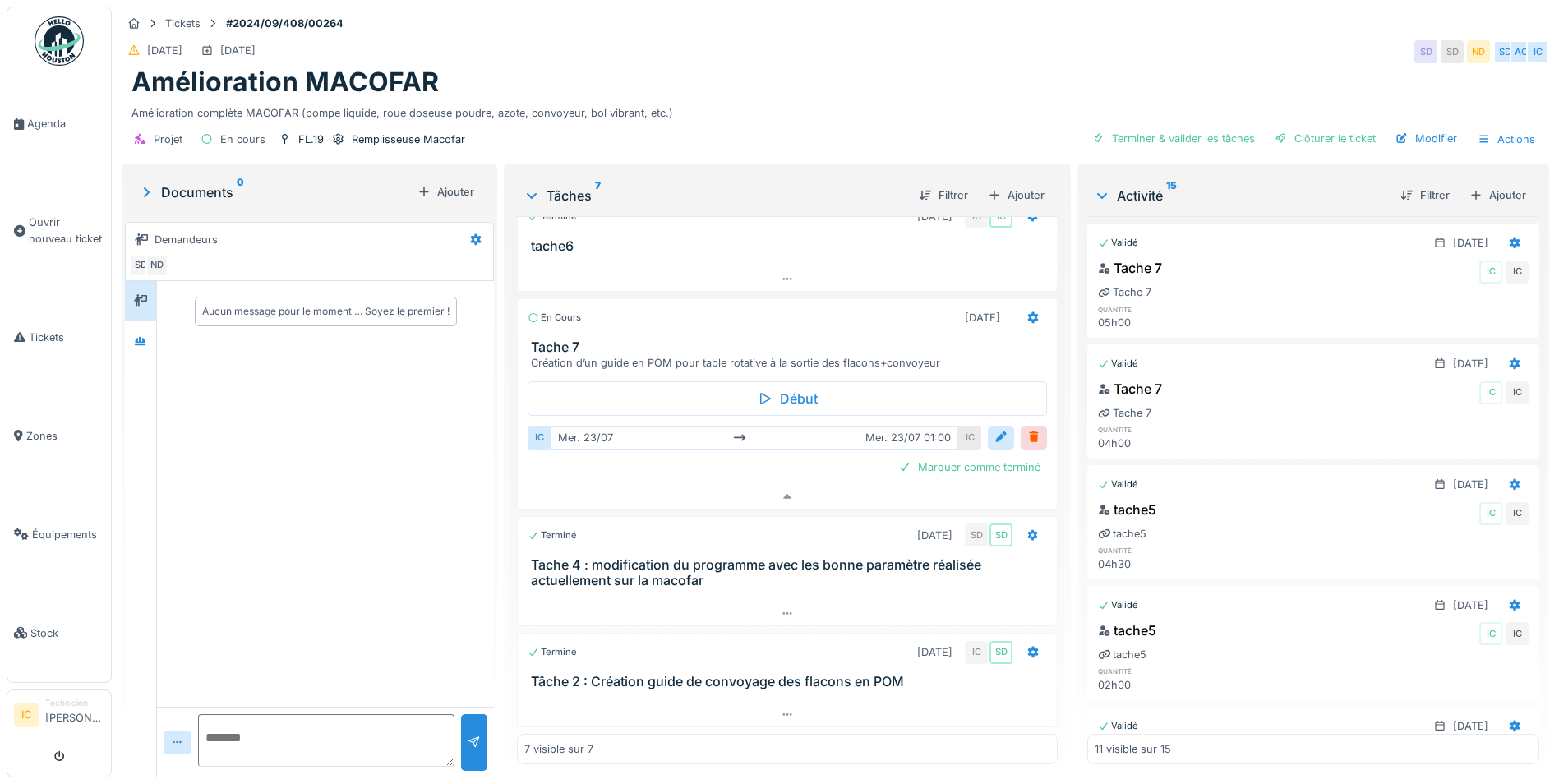
scroll to position [12, 0]
